Goal: Task Accomplishment & Management: Manage account settings

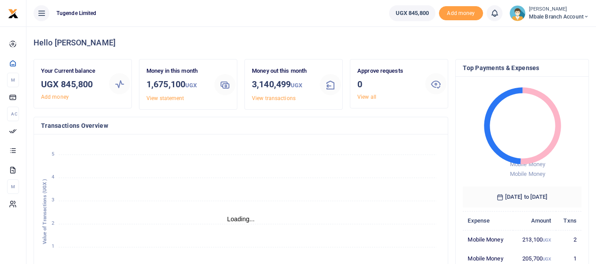
scroll to position [7, 7]
click at [368, 96] on link "View all" at bounding box center [366, 97] width 19 height 6
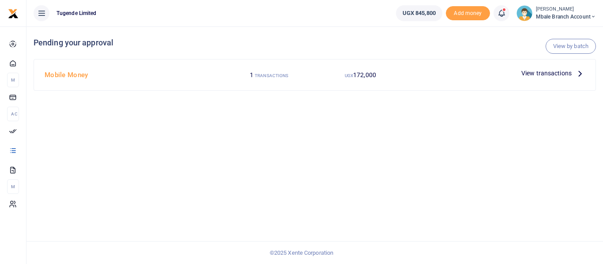
click at [559, 71] on span "View transactions" at bounding box center [546, 73] width 50 height 10
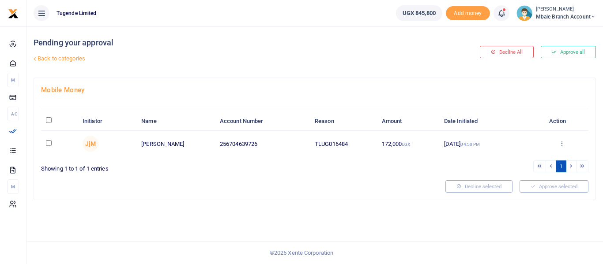
click at [49, 143] on input "checkbox" at bounding box center [49, 143] width 6 height 6
checkbox input "true"
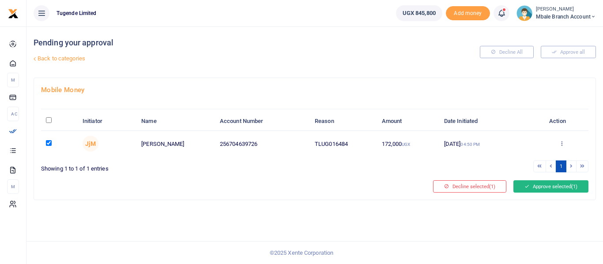
click at [538, 188] on button "Approve selected (1)" at bounding box center [550, 187] width 75 height 12
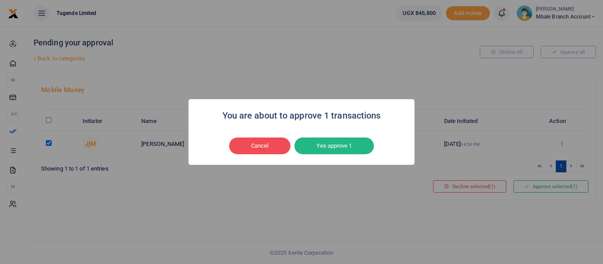
click at [341, 136] on div "Cancel No Yes approve 1" at bounding box center [301, 146] width 208 height 20
click at [342, 144] on button "Yes approve 1" at bounding box center [333, 146] width 79 height 17
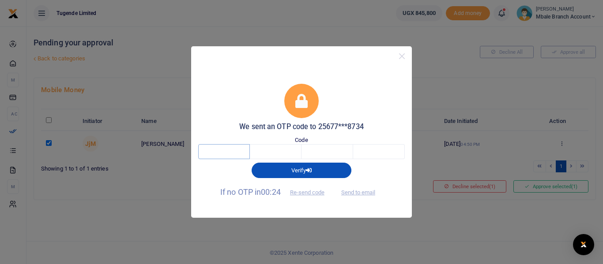
click at [233, 151] on input "text" at bounding box center [224, 151] width 52 height 15
type input "2"
type input "9"
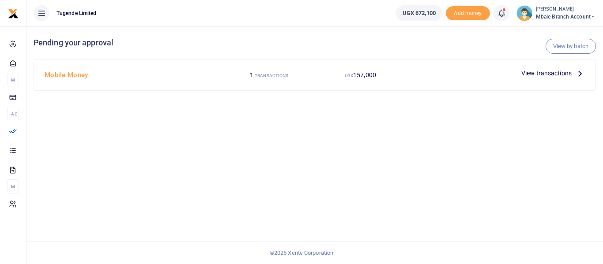
click at [565, 72] on span "View transactions" at bounding box center [546, 73] width 50 height 10
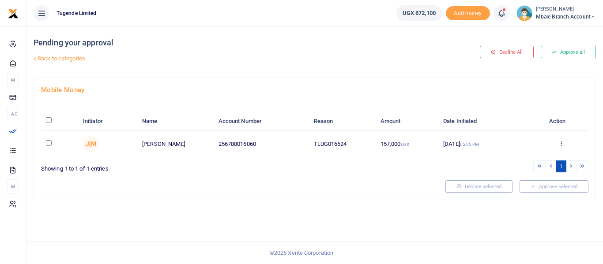
click at [48, 144] on input "checkbox" at bounding box center [49, 143] width 6 height 6
checkbox input "true"
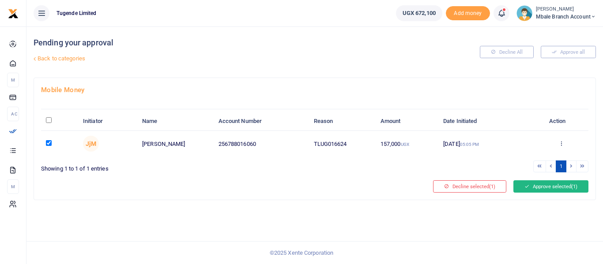
click at [544, 184] on button "Approve selected (1)" at bounding box center [550, 187] width 75 height 12
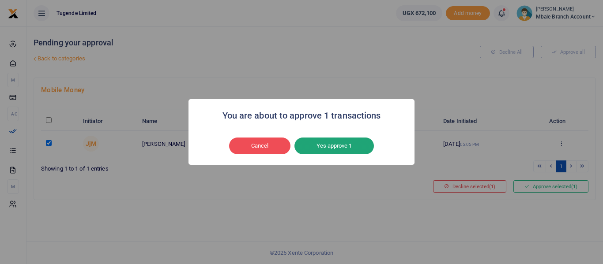
click at [348, 143] on button "Yes approve 1" at bounding box center [333, 146] width 79 height 17
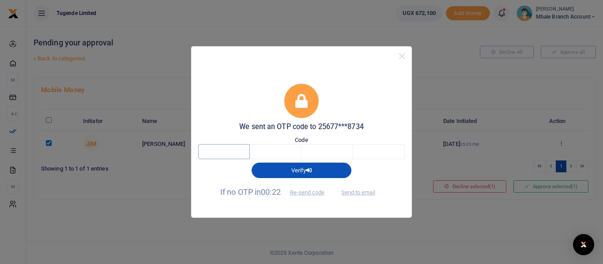
click at [228, 149] on input "text" at bounding box center [224, 151] width 52 height 15
type input "4"
type input "2"
type input "0"
type input "7"
